Goal: Task Accomplishment & Management: Use online tool/utility

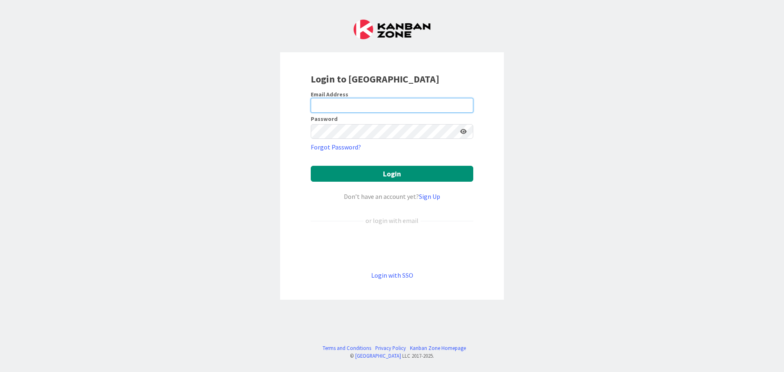
click at [372, 106] on input "email" at bounding box center [392, 105] width 163 height 15
type input "[EMAIL_ADDRESS][DOMAIN_NAME]"
click at [311, 166] on button "Login" at bounding box center [392, 174] width 163 height 16
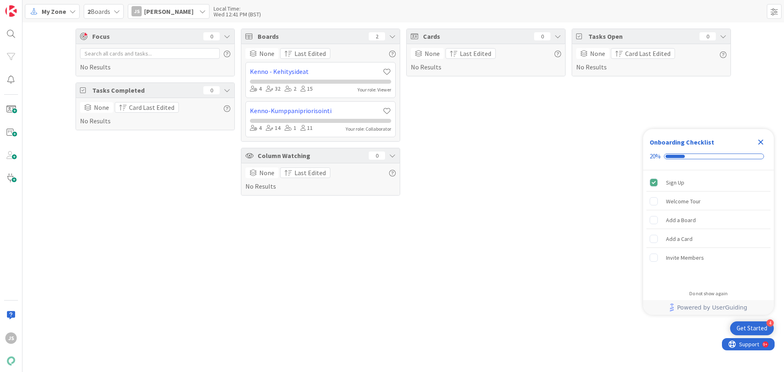
click at [57, 7] on span "My Zone" at bounding box center [54, 12] width 25 height 10
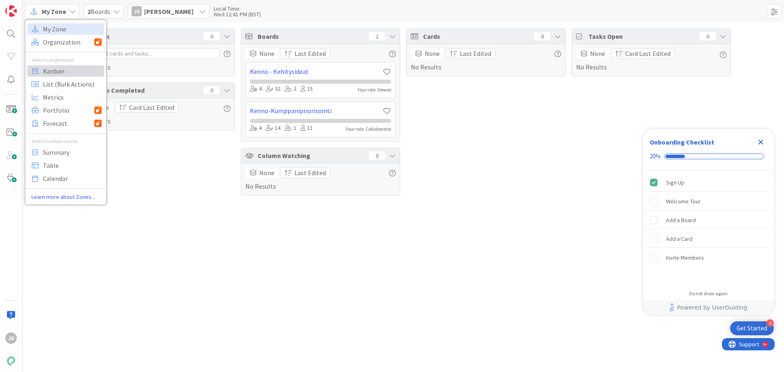
click at [53, 76] on span "Kanban" at bounding box center [72, 71] width 59 height 12
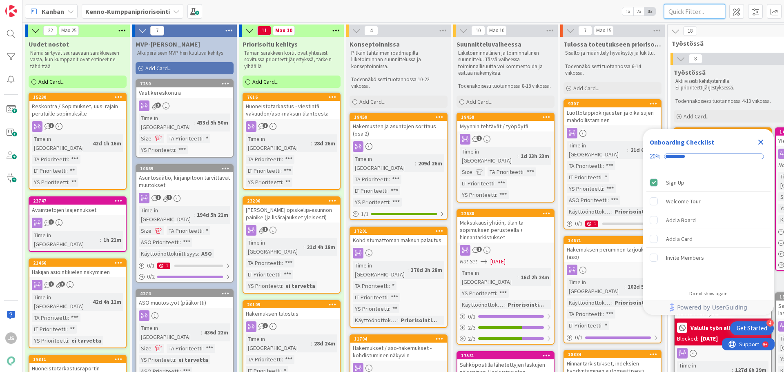
click at [689, 9] on input "text" at bounding box center [694, 11] width 61 height 15
paste input "23747"
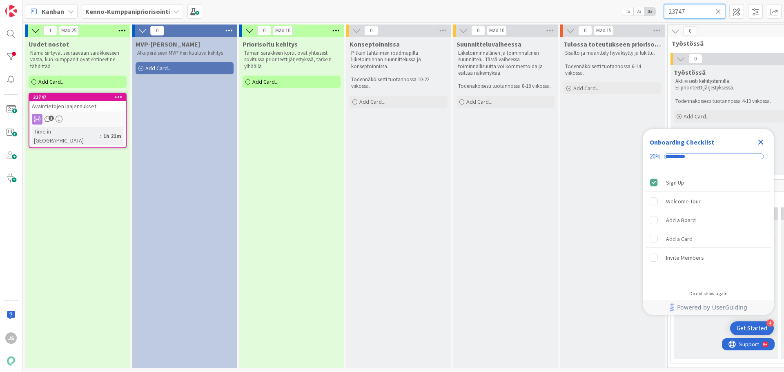
type input "23747"
click at [760, 143] on icon "Close Checklist" at bounding box center [760, 142] width 5 height 5
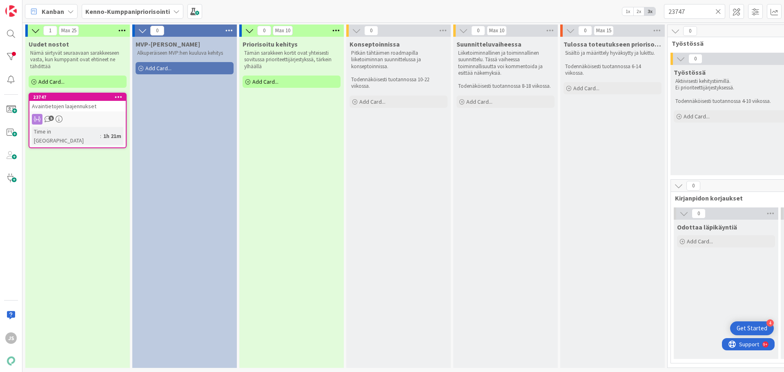
click at [67, 105] on span "Avaintietojen laajennukset" at bounding box center [64, 105] width 65 height 7
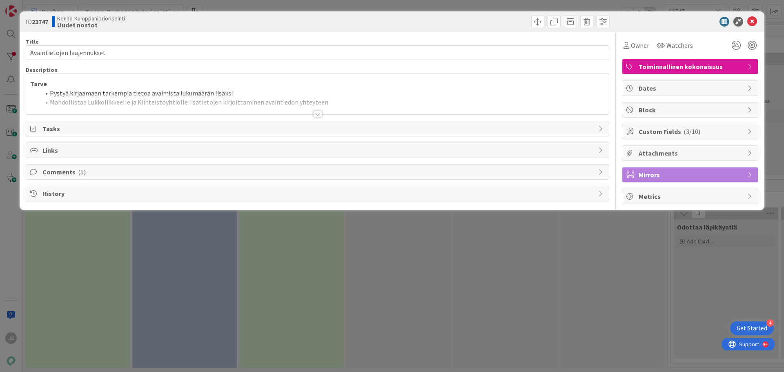
click at [320, 112] on div at bounding box center [317, 114] width 9 height 7
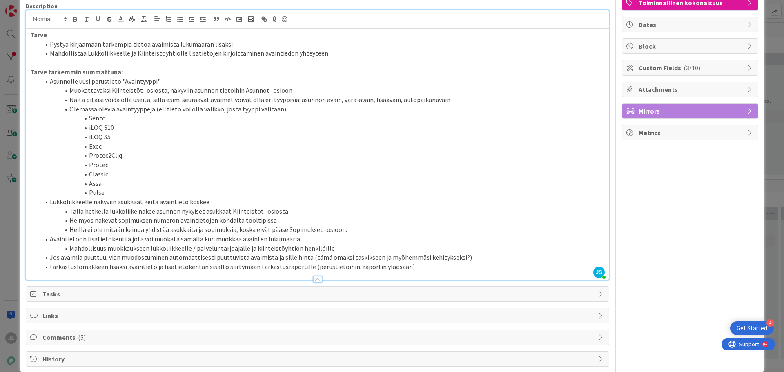
scroll to position [76, 0]
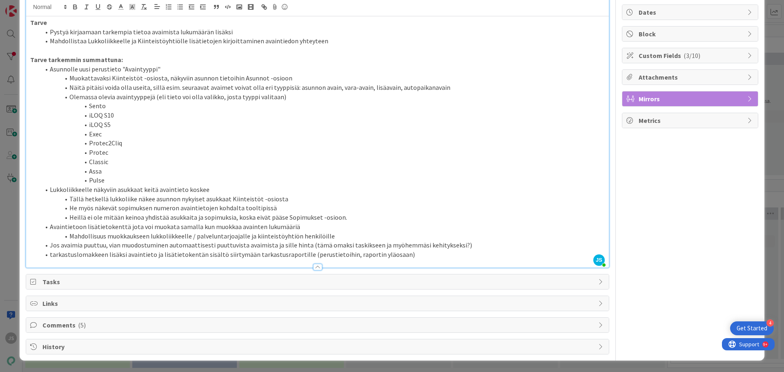
click at [297, 324] on span "Comments ( 5 )" at bounding box center [318, 325] width 552 height 10
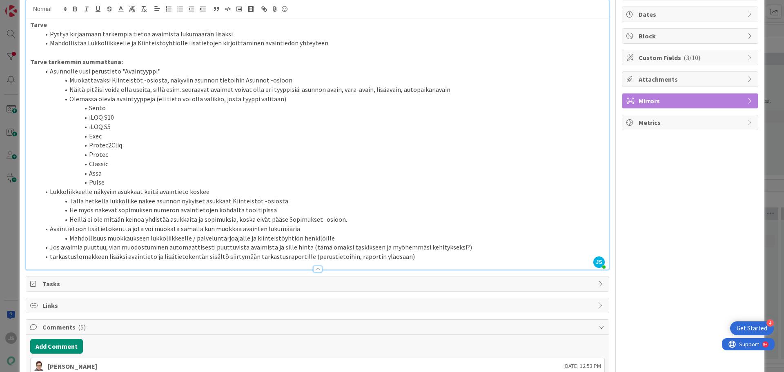
scroll to position [0, 0]
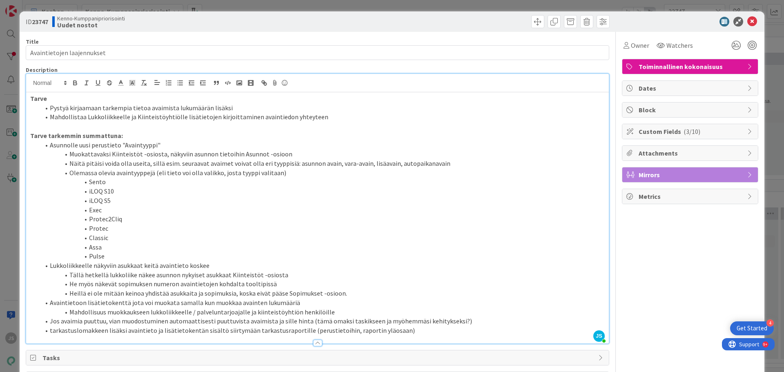
drag, startPoint x: 717, startPoint y: 133, endPoint x: 716, endPoint y: 138, distance: 5.4
click at [717, 133] on span "Custom Fields ( 3/10 )" at bounding box center [691, 132] width 105 height 10
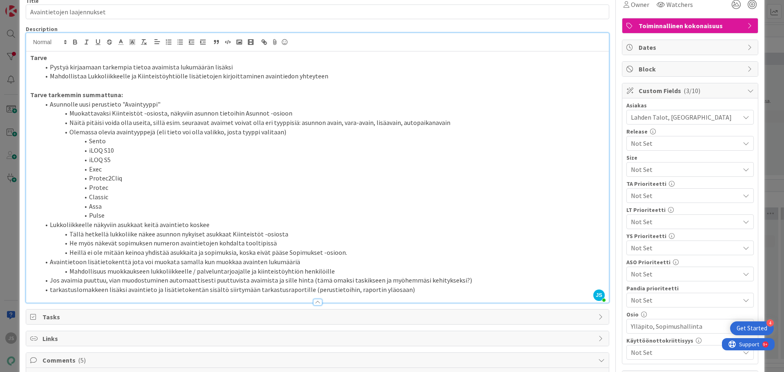
scroll to position [82, 0]
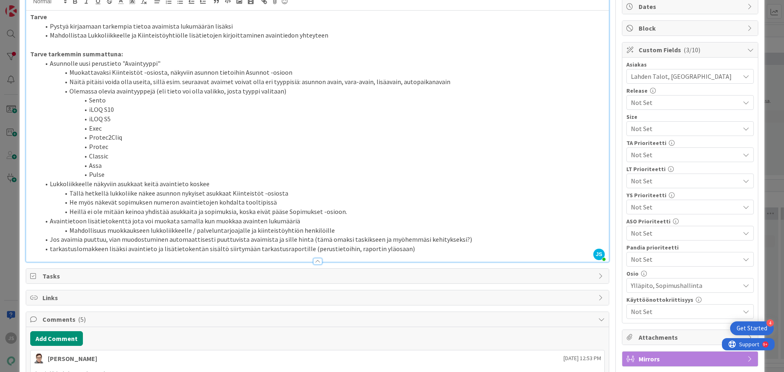
click at [657, 182] on span "Not Set" at bounding box center [683, 180] width 105 height 11
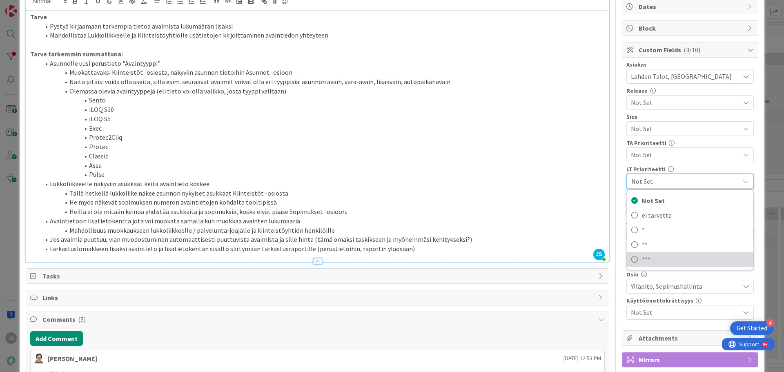
click at [651, 259] on span "***" at bounding box center [695, 259] width 107 height 12
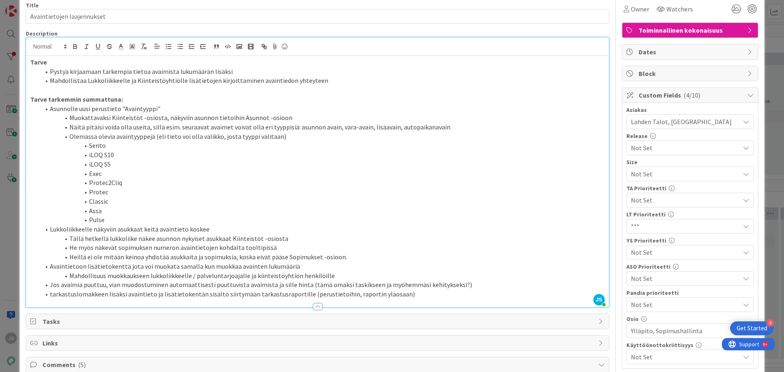
scroll to position [0, 0]
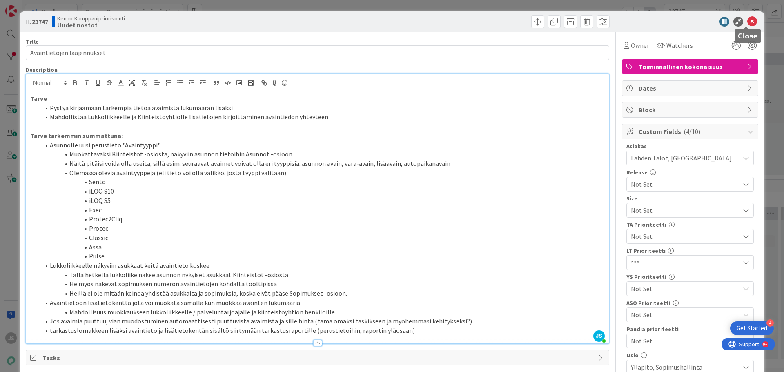
click at [750, 23] on icon at bounding box center [752, 22] width 10 height 10
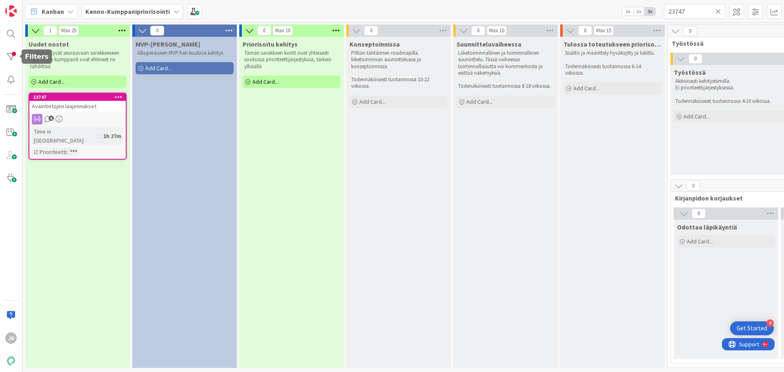
click at [13, 56] on div at bounding box center [11, 57] width 16 height 16
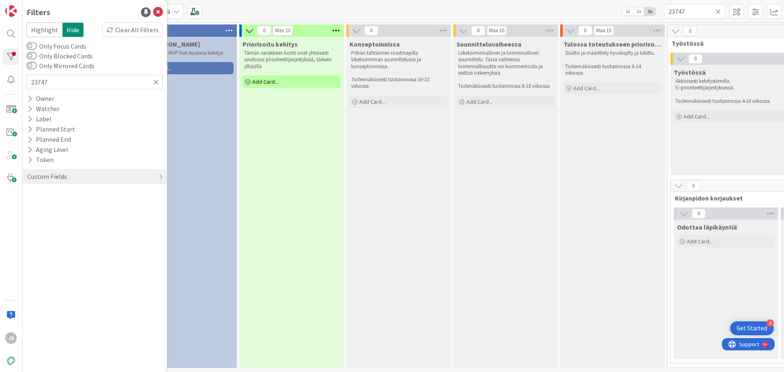
click at [133, 30] on div "Clear All Filters" at bounding box center [132, 29] width 61 height 15
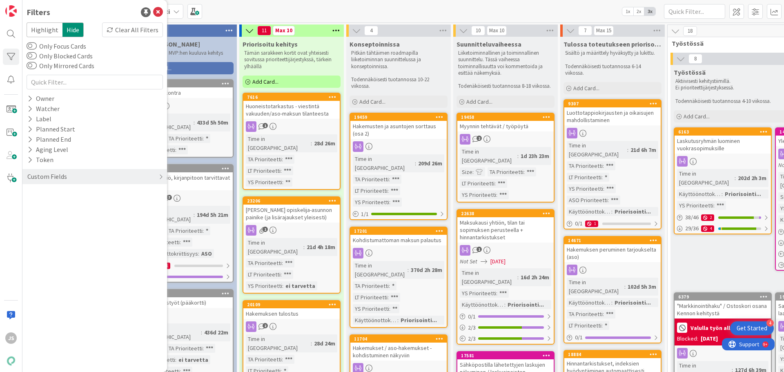
click at [241, 11] on div "Kanban Kenno-Kumppanipriorisointi 1x 2x 3x" at bounding box center [403, 11] width 762 height 22
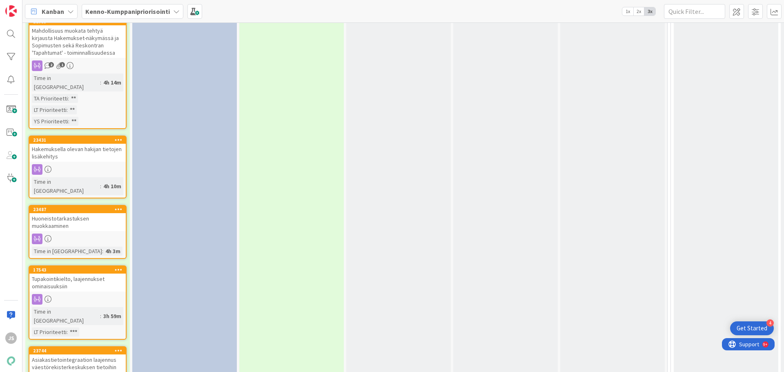
scroll to position [1674, 0]
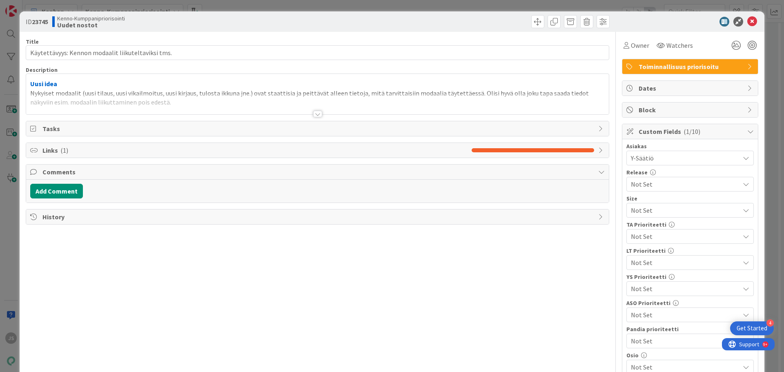
click at [655, 265] on span "Not Set" at bounding box center [683, 262] width 105 height 11
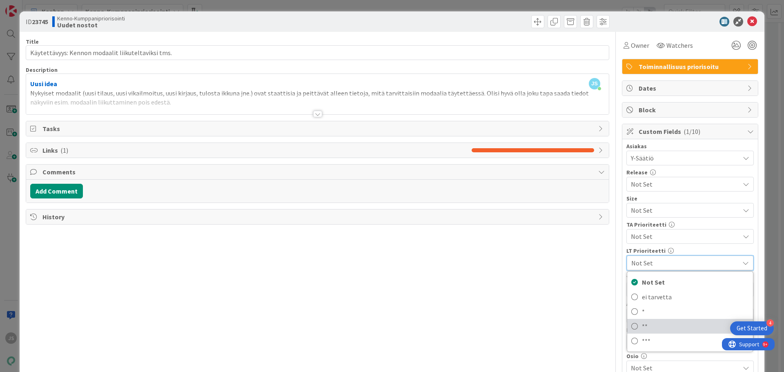
click at [657, 324] on span "**" at bounding box center [695, 326] width 107 height 12
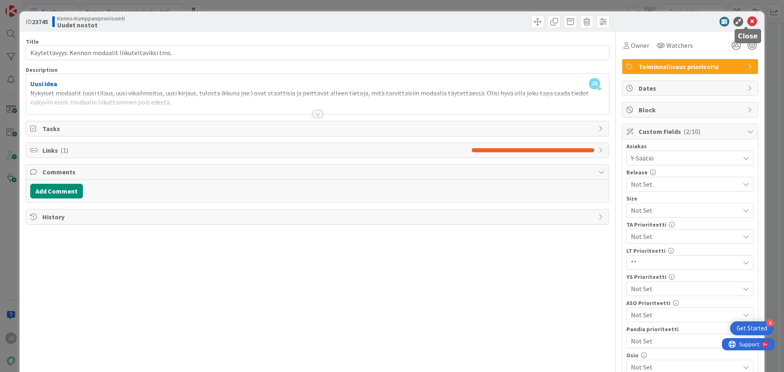
click at [747, 23] on icon at bounding box center [752, 22] width 10 height 10
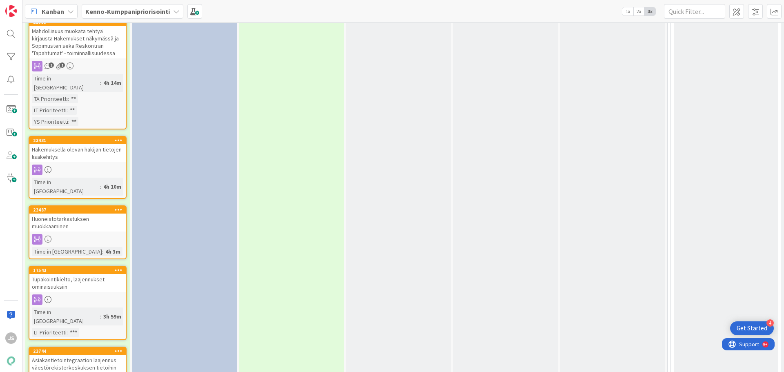
click at [76, 355] on div "Asiakastietointegraation laajennus väestörekisterkeskuksen tietoihin" at bounding box center [77, 364] width 96 height 18
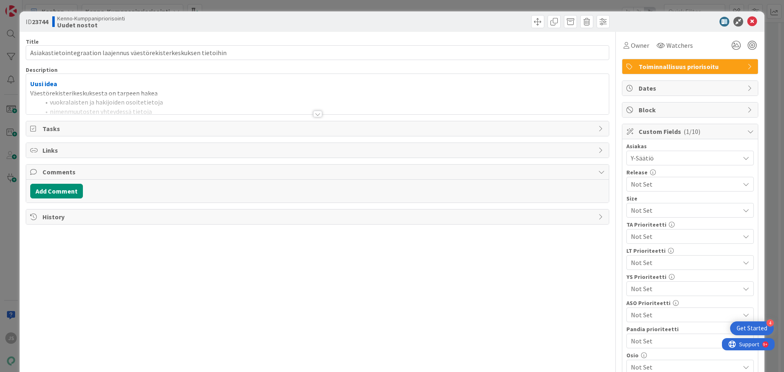
click at [316, 112] on div at bounding box center [317, 114] width 9 height 7
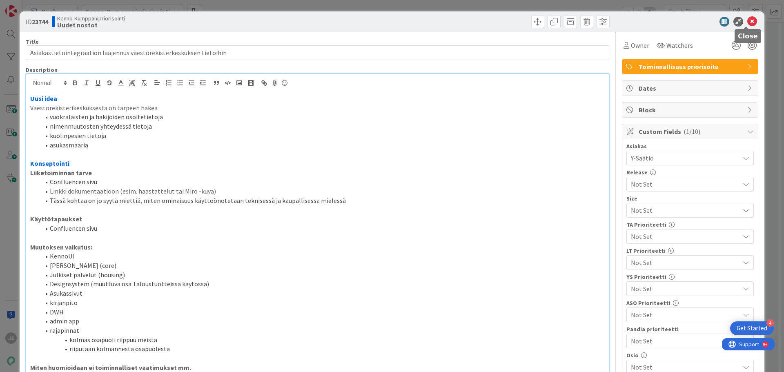
click at [748, 19] on icon at bounding box center [752, 22] width 10 height 10
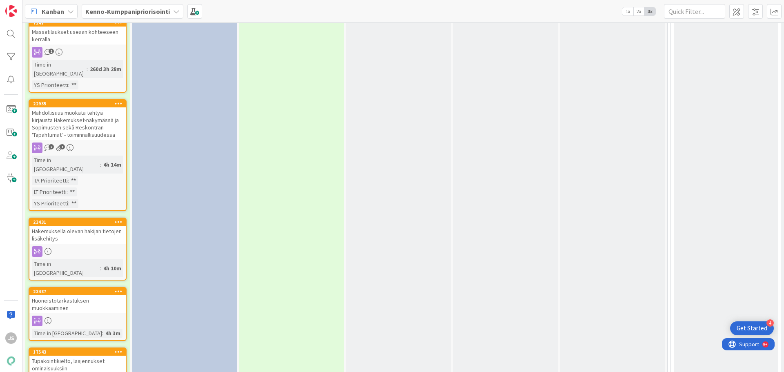
click at [67, 356] on div "Tupakointikielto, laajennukset ominaisuuksiin" at bounding box center [77, 365] width 96 height 18
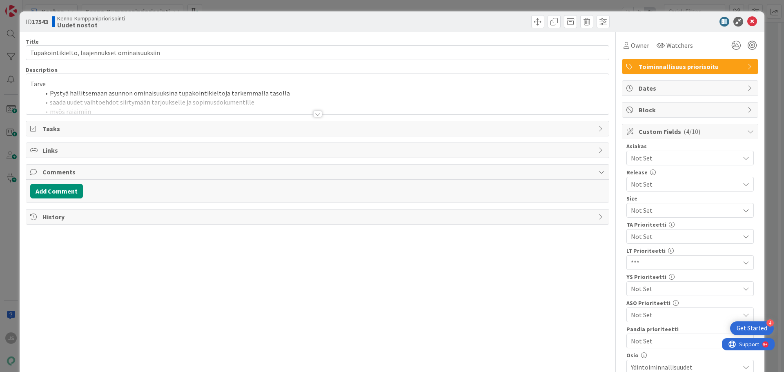
click at [314, 113] on div at bounding box center [317, 114] width 9 height 7
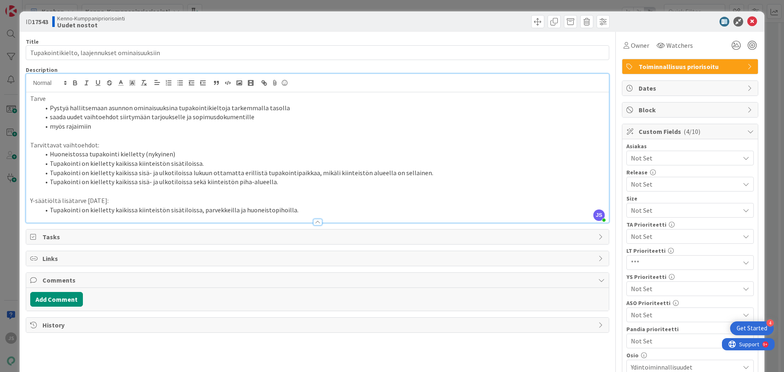
scroll to position [41, 0]
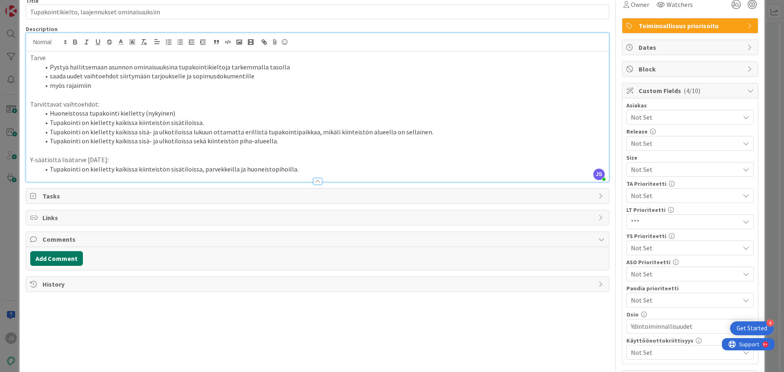
click at [66, 256] on button "Add Comment" at bounding box center [56, 258] width 53 height 15
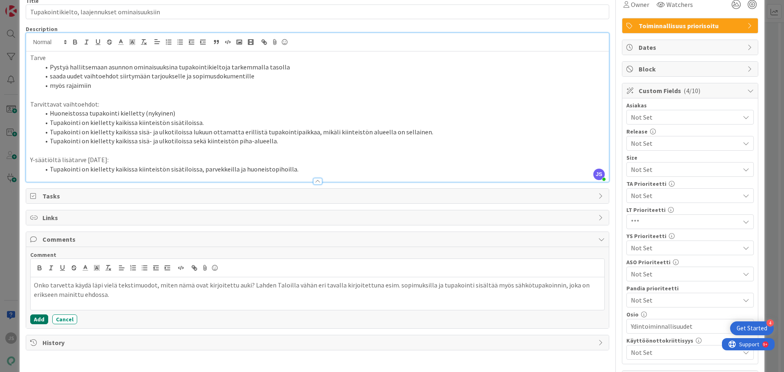
click at [34, 319] on button "Add" at bounding box center [39, 319] width 18 height 10
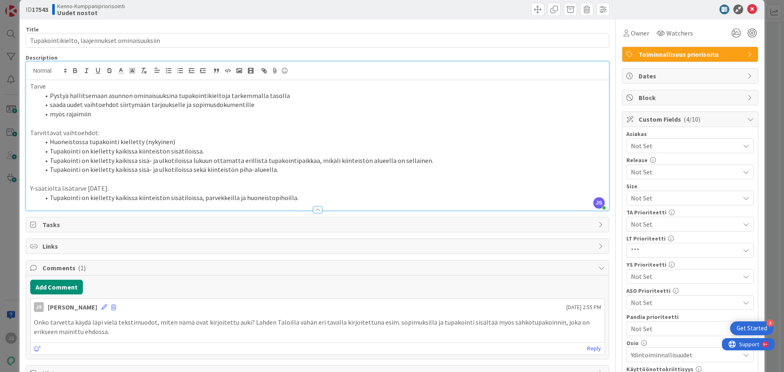
scroll to position [0, 0]
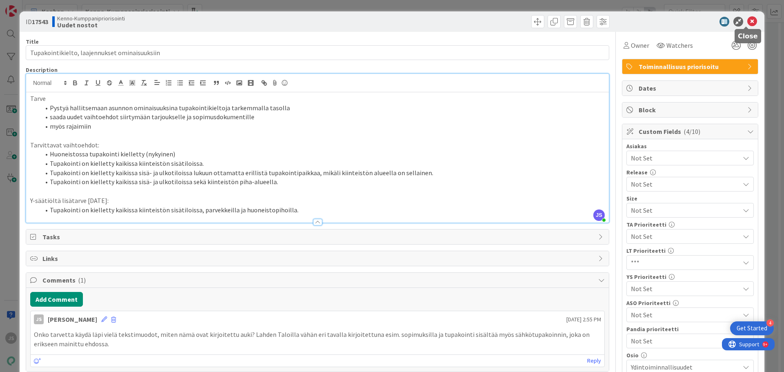
click at [747, 23] on icon at bounding box center [752, 22] width 10 height 10
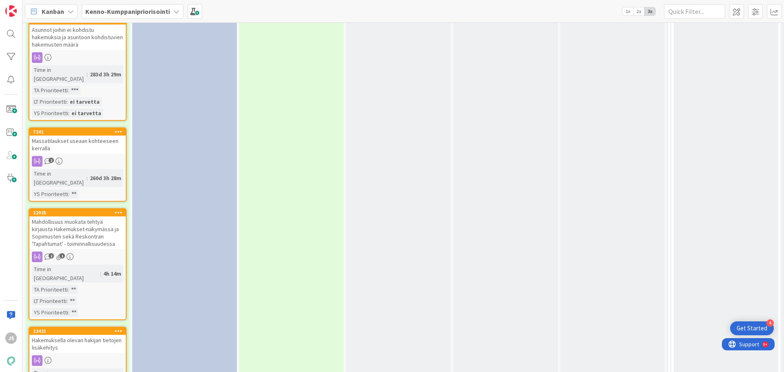
scroll to position [1470, 0]
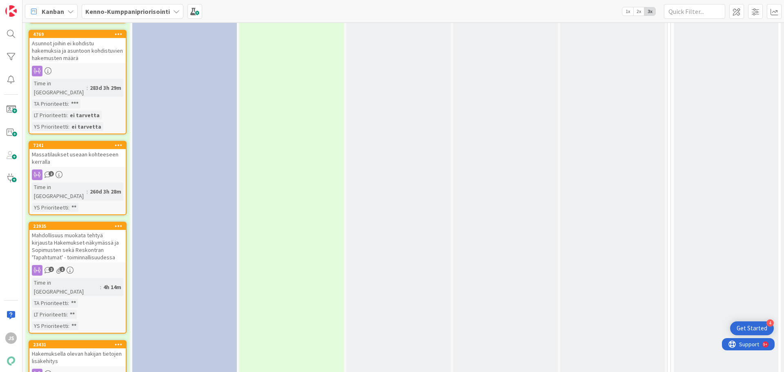
click at [71, 348] on div "Hakemuksella olevan hakijan tietojen lisäkehitys" at bounding box center [77, 357] width 96 height 18
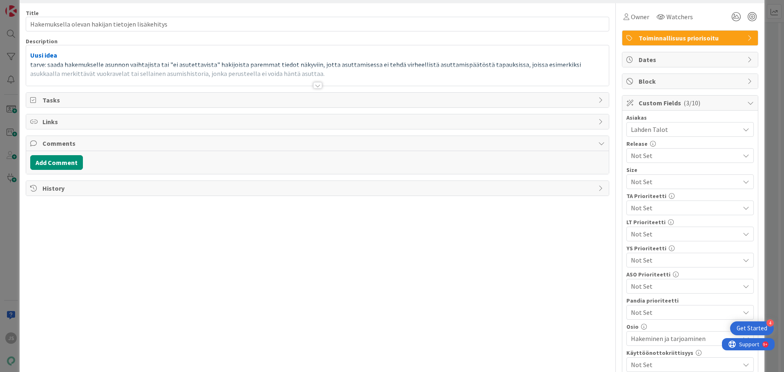
scroll to position [41, 0]
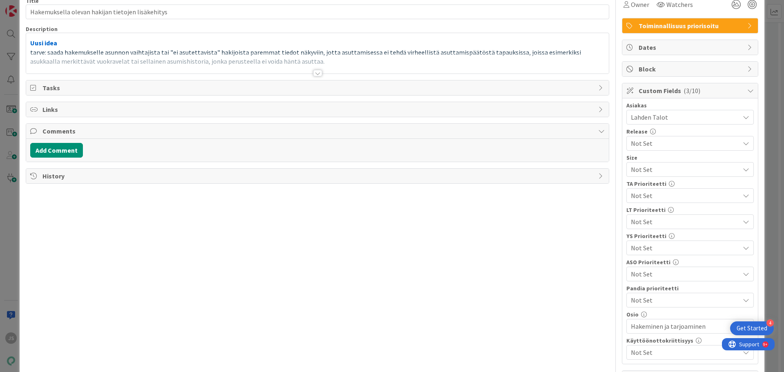
click at [667, 217] on span "Not Set" at bounding box center [683, 221] width 105 height 11
click at [313, 72] on div at bounding box center [317, 73] width 9 height 7
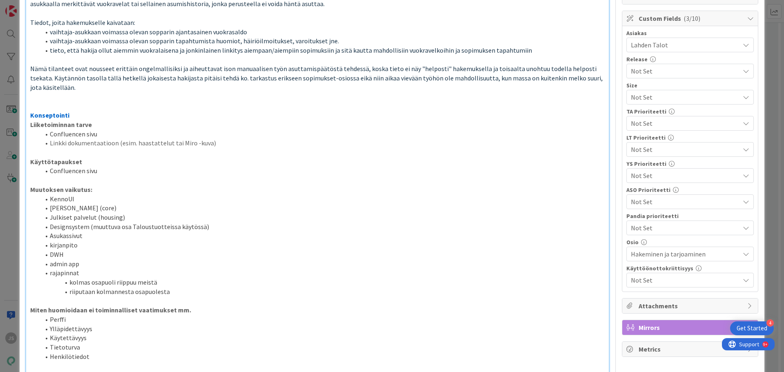
scroll to position [123, 0]
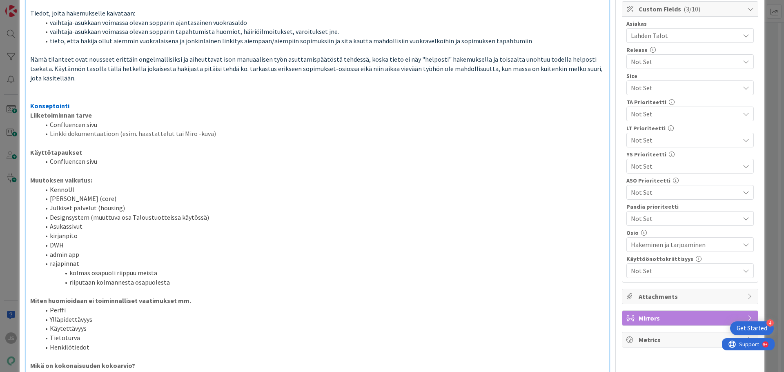
click at [674, 140] on span "Not Set" at bounding box center [683, 139] width 105 height 11
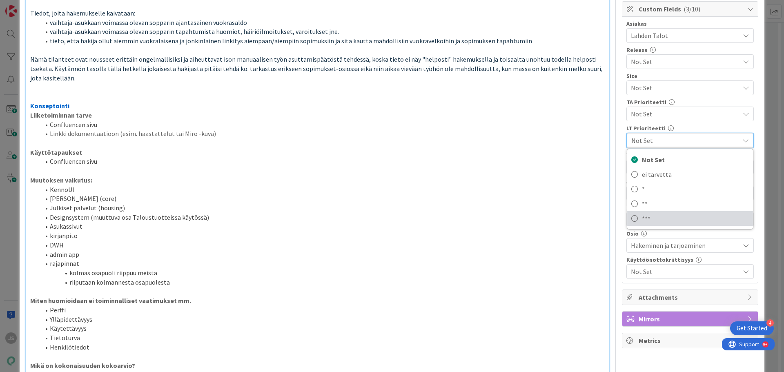
click at [652, 216] on span "***" at bounding box center [695, 218] width 107 height 12
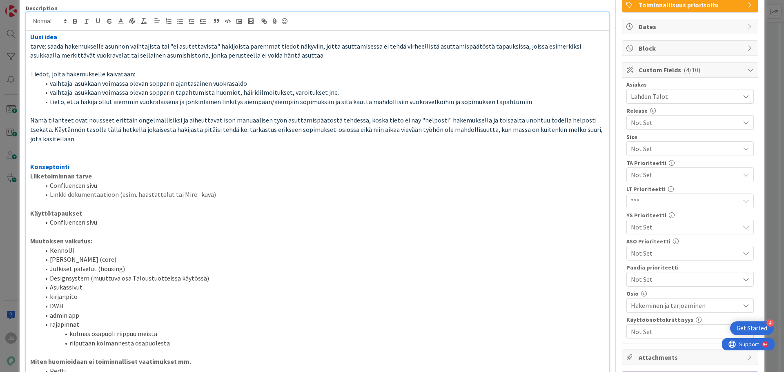
scroll to position [0, 0]
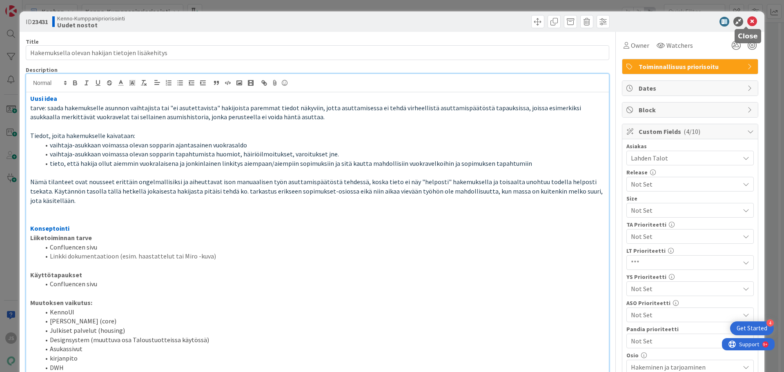
click at [747, 22] on icon at bounding box center [752, 22] width 10 height 10
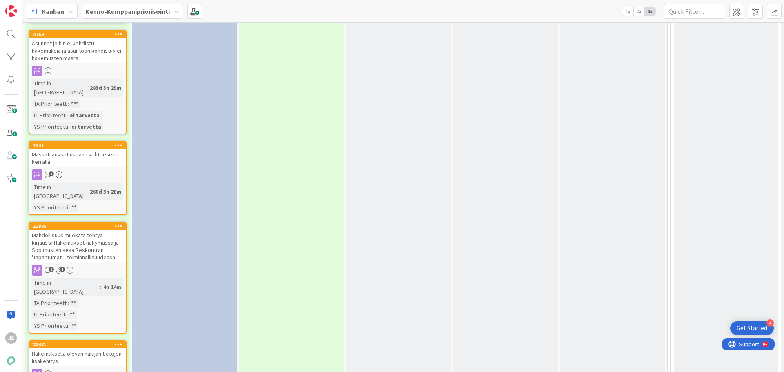
scroll to position [1552, 0]
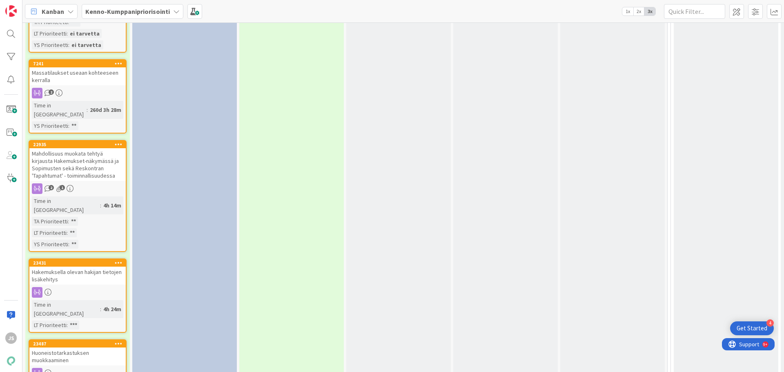
click at [63, 348] on div "Huoneistotarkastuksen muokkaaminen" at bounding box center [77, 357] width 96 height 18
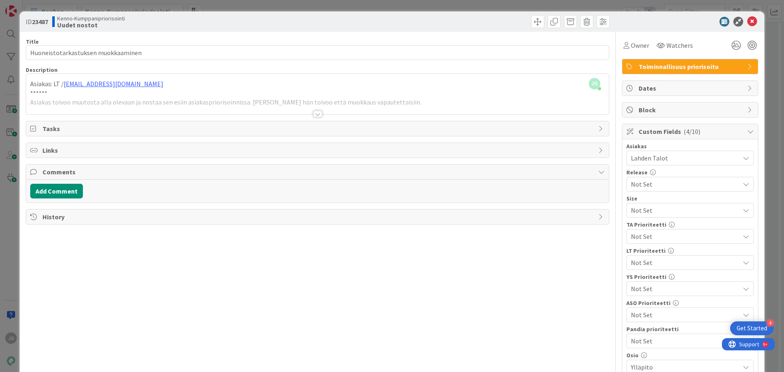
click at [316, 115] on div at bounding box center [317, 114] width 9 height 7
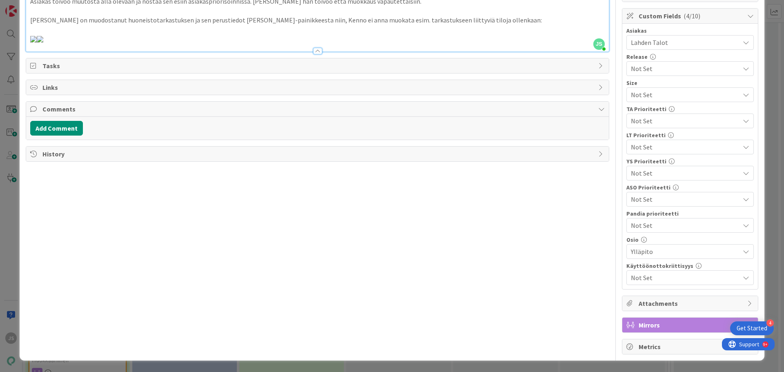
scroll to position [123, 0]
click at [675, 143] on span "Not Set" at bounding box center [683, 146] width 105 height 11
click at [649, 204] on span "**" at bounding box center [695, 210] width 107 height 12
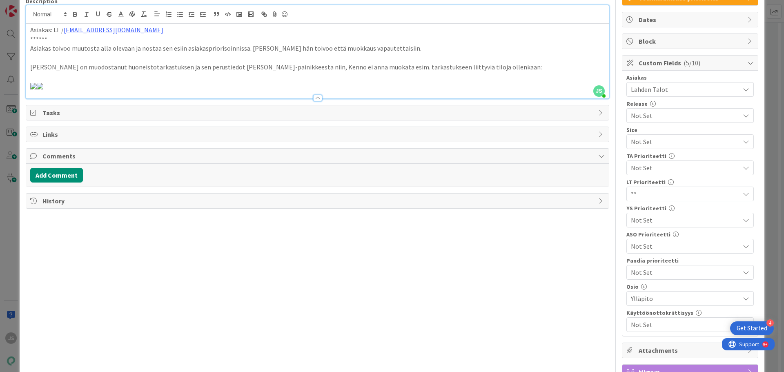
scroll to position [0, 0]
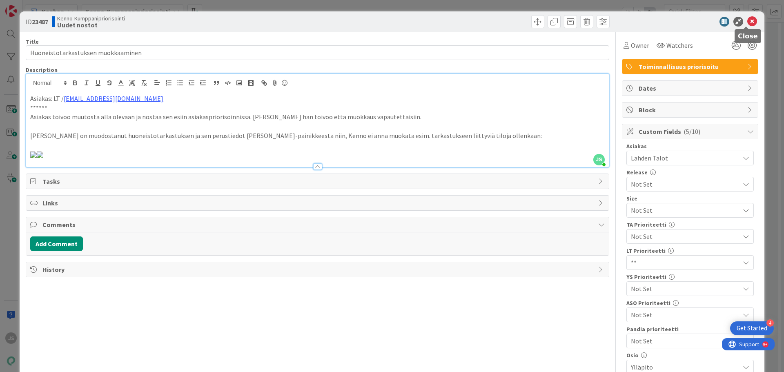
click at [748, 22] on icon at bounding box center [752, 22] width 10 height 10
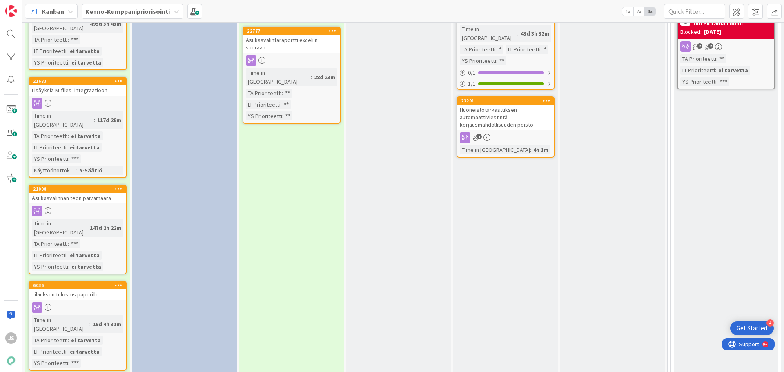
scroll to position [1103, 0]
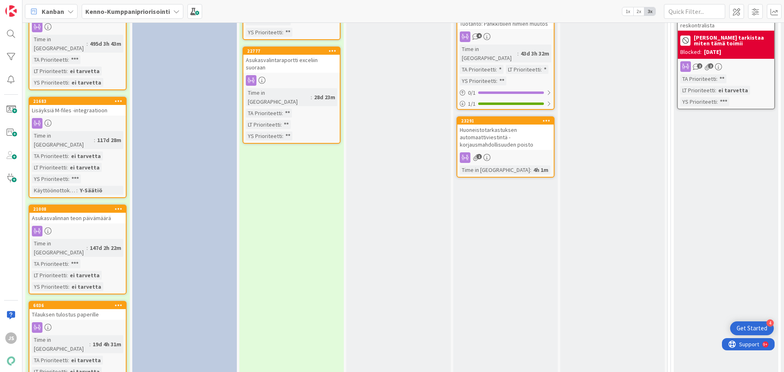
click at [73, 309] on div "Tilauksen tulostus paperille" at bounding box center [77, 314] width 96 height 11
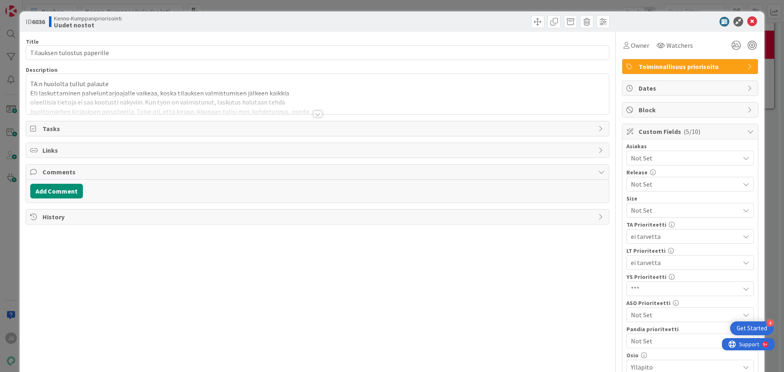
click at [313, 112] on div at bounding box center [317, 114] width 9 height 7
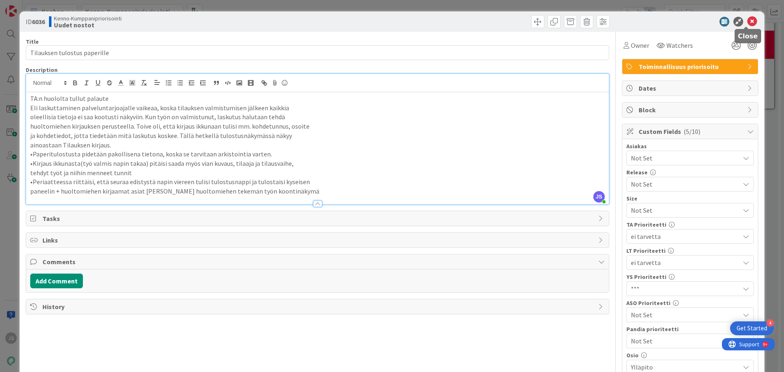
click at [747, 22] on icon at bounding box center [752, 22] width 10 height 10
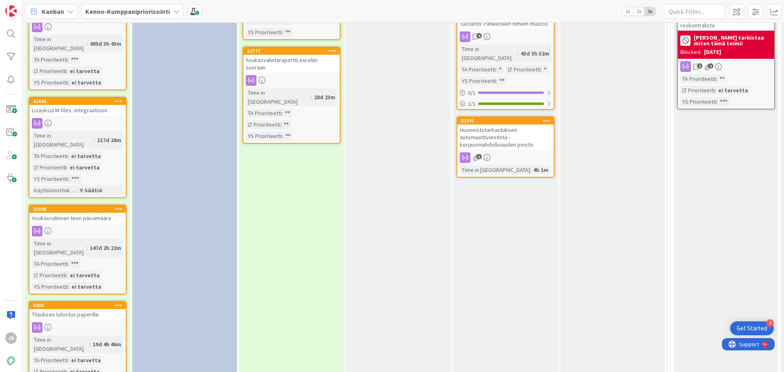
click at [69, 309] on div "Tilauksen tulostus paperille" at bounding box center [77, 314] width 96 height 11
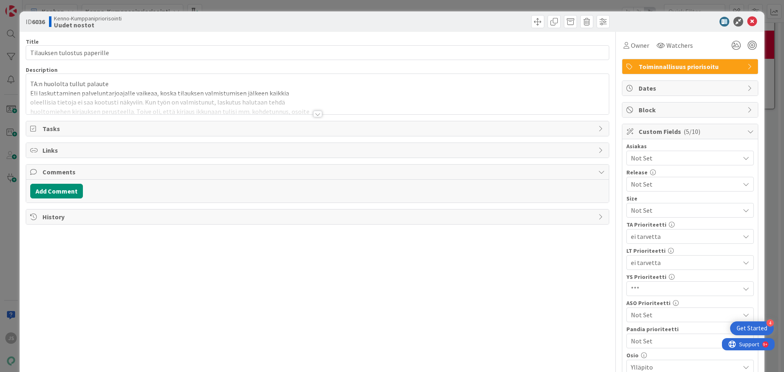
click at [313, 112] on div at bounding box center [317, 114] width 9 height 7
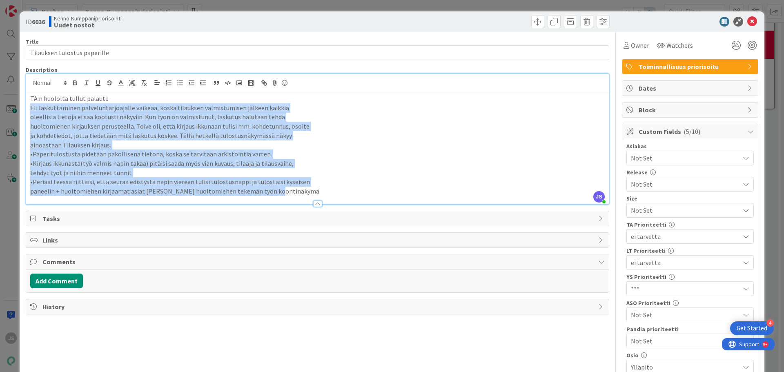
drag, startPoint x: 277, startPoint y: 194, endPoint x: 31, endPoint y: 107, distance: 260.8
click at [31, 107] on div "TA:n huololta tullut palaute Eli laskuttaminen palveluntarjoajalle vaikeaa, kos…" at bounding box center [317, 148] width 583 height 112
copy div "Eli laskuttaminen palveluntarjoajalle vaikeaa, koska tilauksen valmistumisen jä…"
click at [366, 160] on p "•Kirjaus ikkunasta(työ valmis napin takaa) pitäisi saada myös vian kuvaus, tila…" at bounding box center [317, 163] width 575 height 9
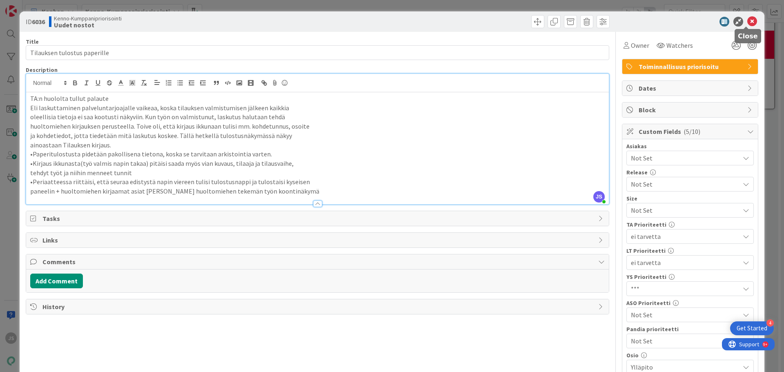
click at [747, 19] on icon at bounding box center [752, 22] width 10 height 10
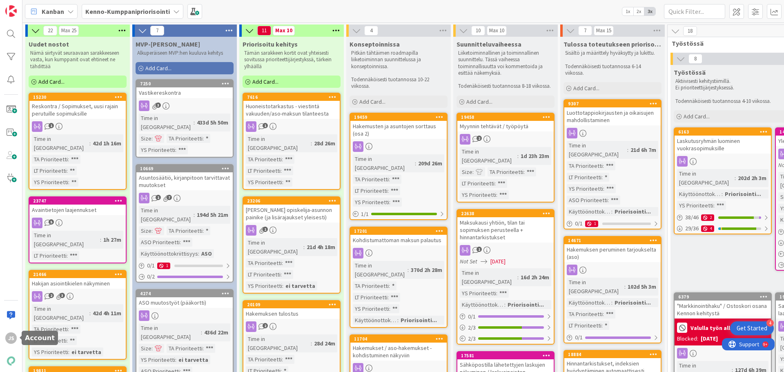
click at [12, 343] on div "JS" at bounding box center [10, 337] width 11 height 11
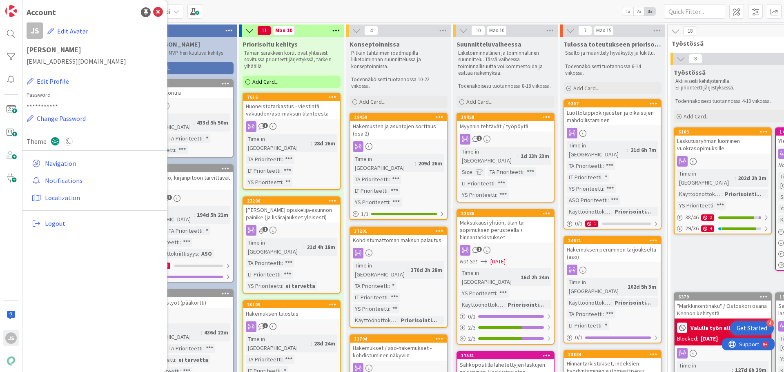
click at [51, 221] on span "Logout" at bounding box center [102, 223] width 115 height 10
